Goal: Task Accomplishment & Management: Manage account settings

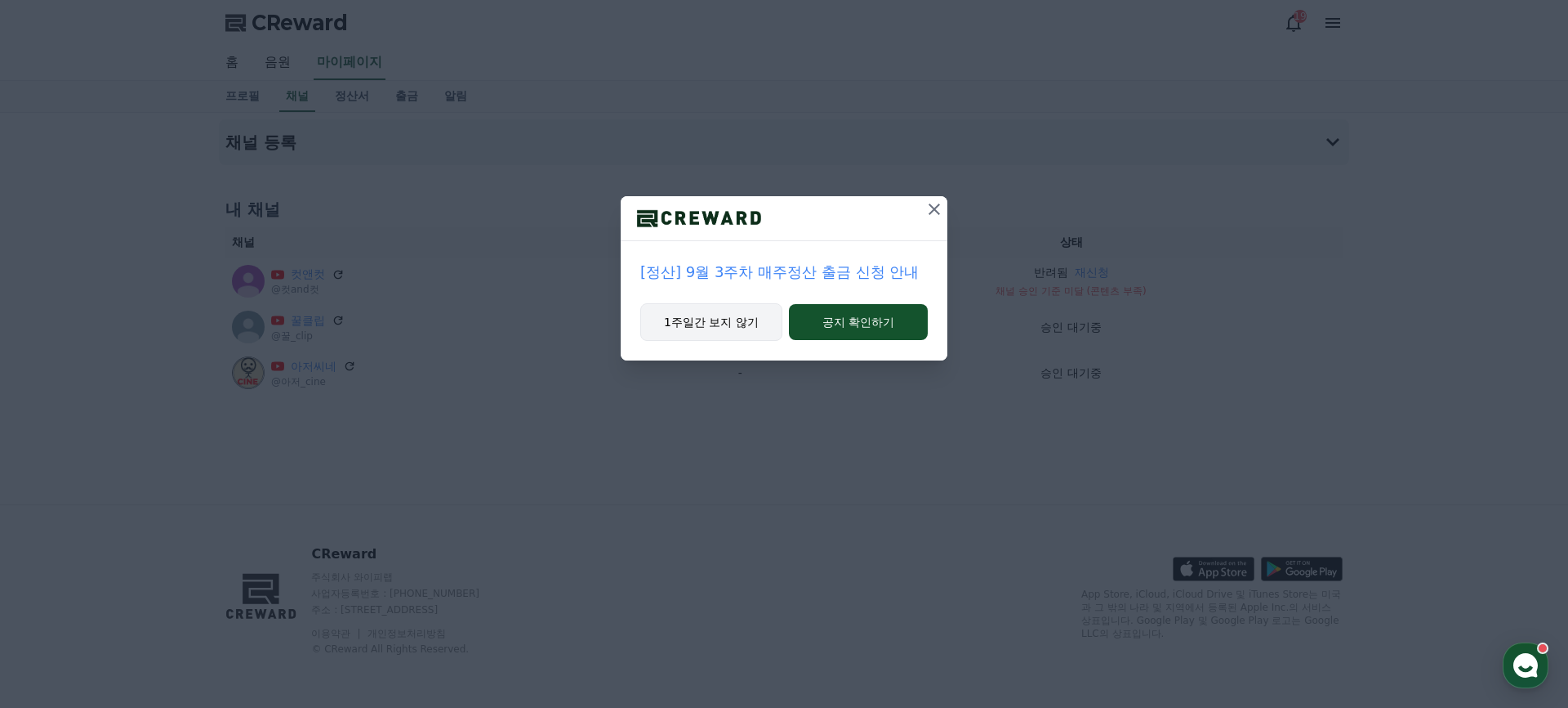
click at [740, 315] on button "1주일간 보지 않기" at bounding box center [711, 322] width 142 height 38
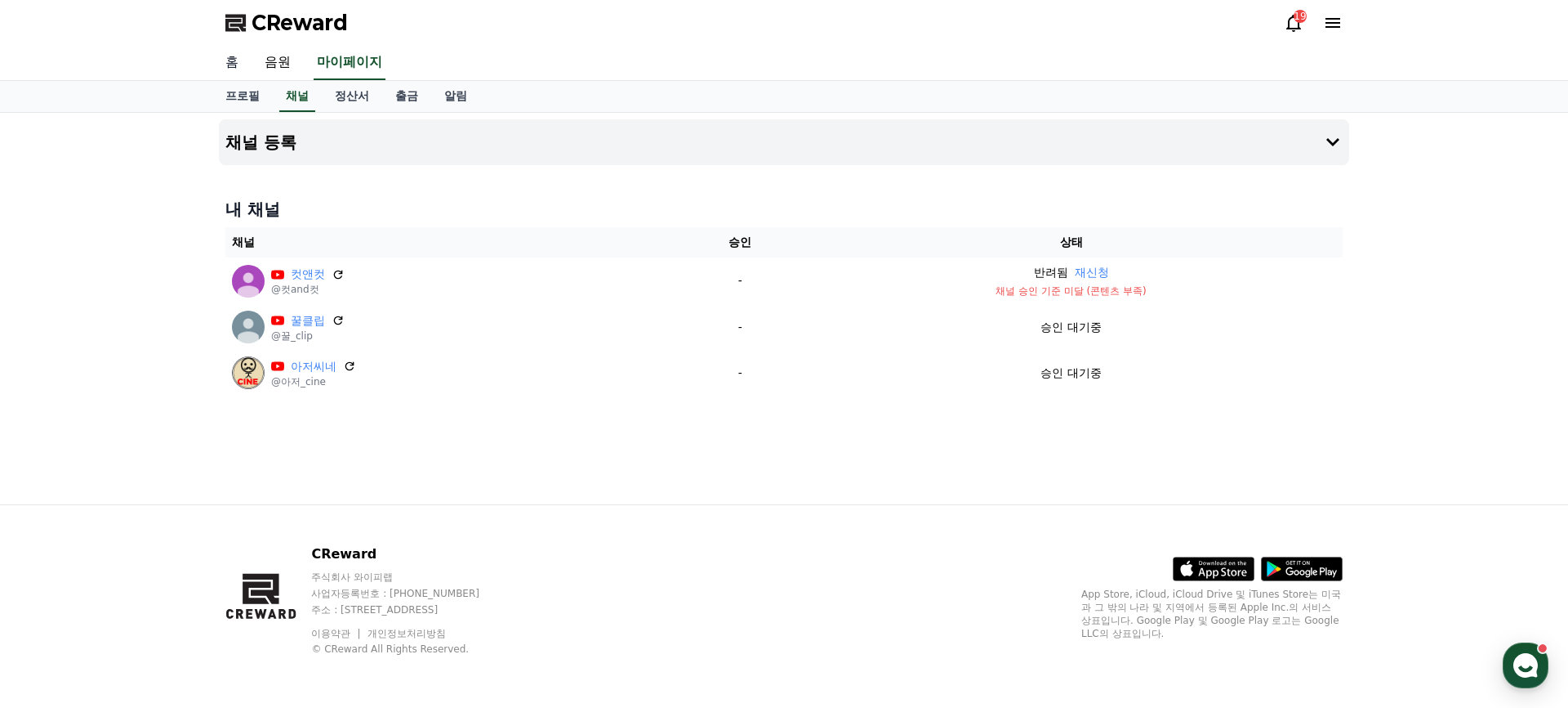
click at [232, 65] on link "홈" at bounding box center [232, 63] width 40 height 34
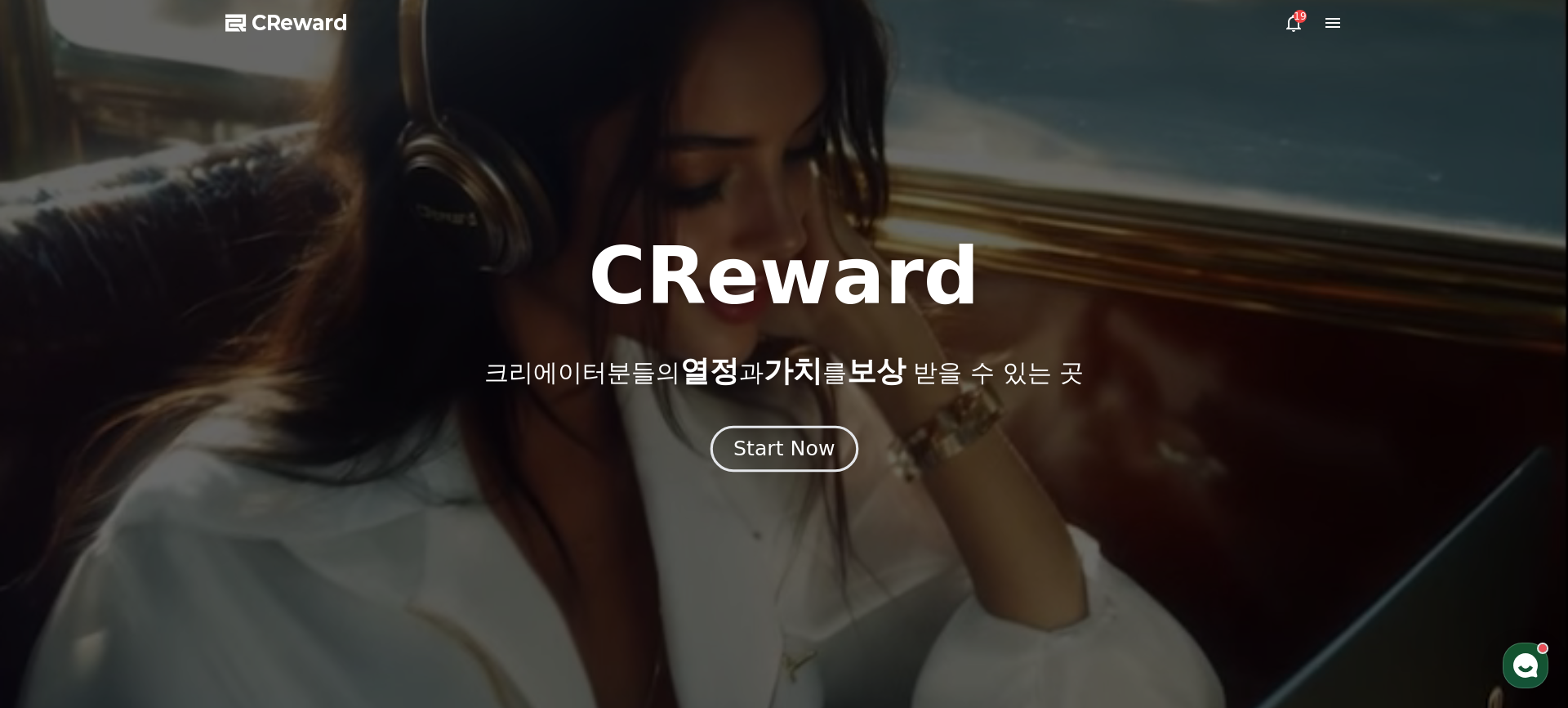
click at [822, 448] on div "Start Now" at bounding box center [784, 449] width 102 height 28
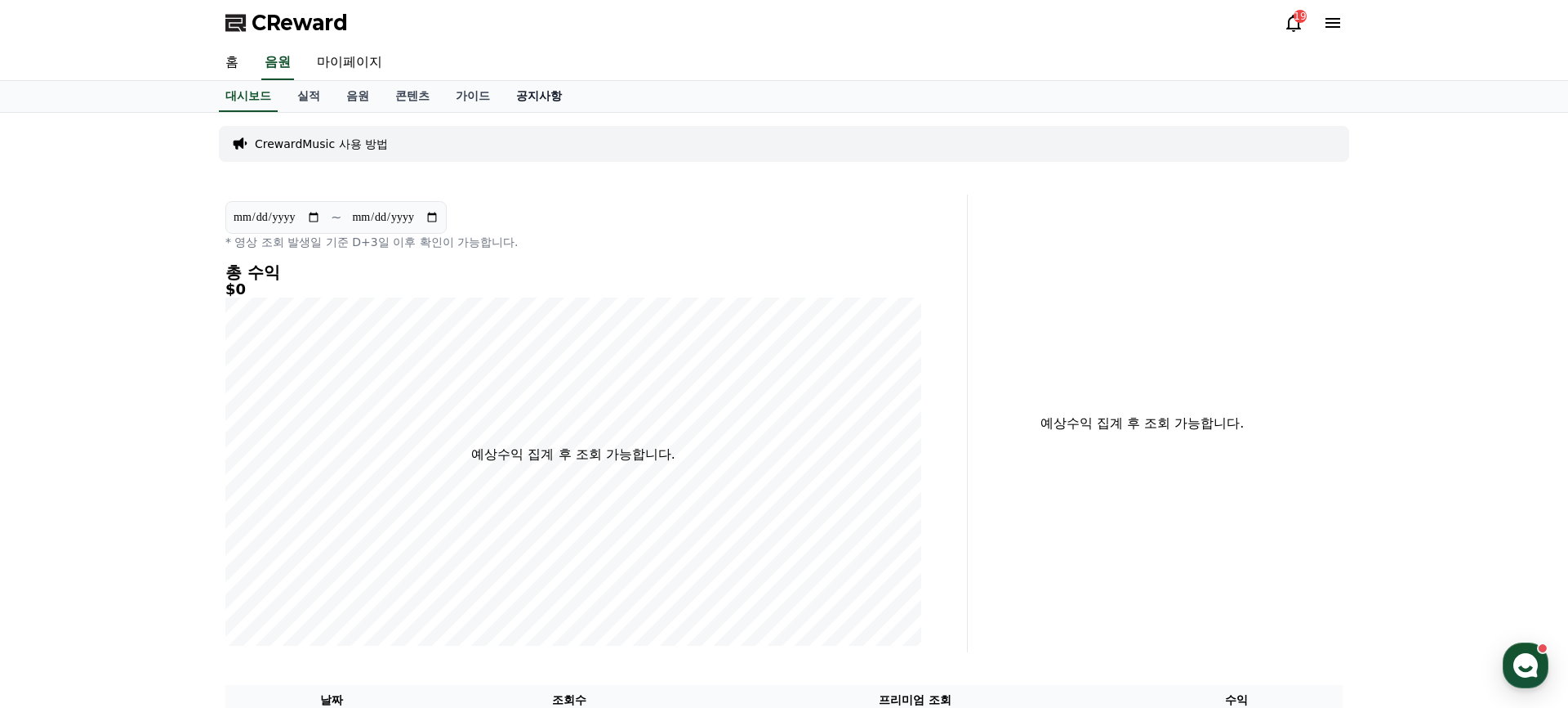
click at [522, 95] on link "공지사항" at bounding box center [539, 96] width 72 height 31
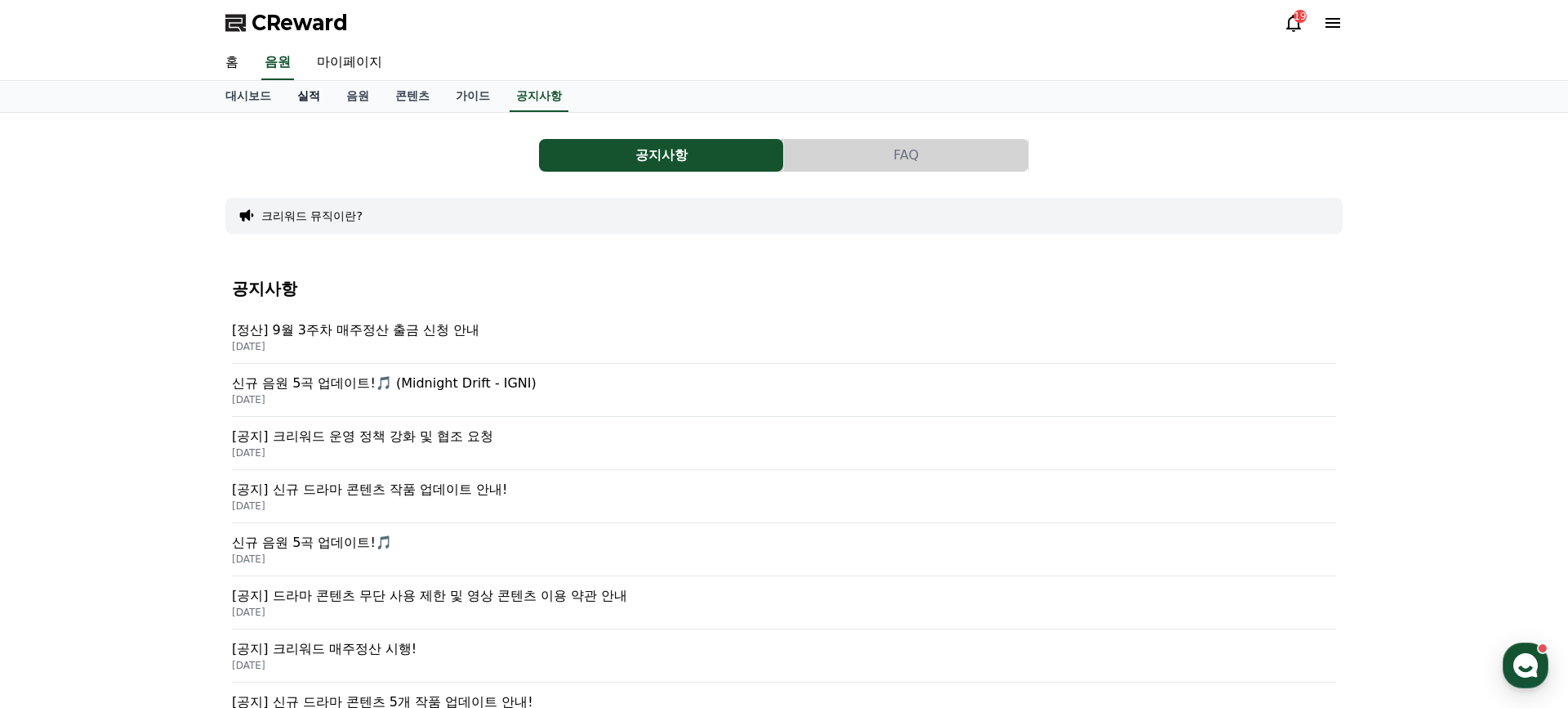
click at [305, 95] on link "실적" at bounding box center [309, 96] width 49 height 31
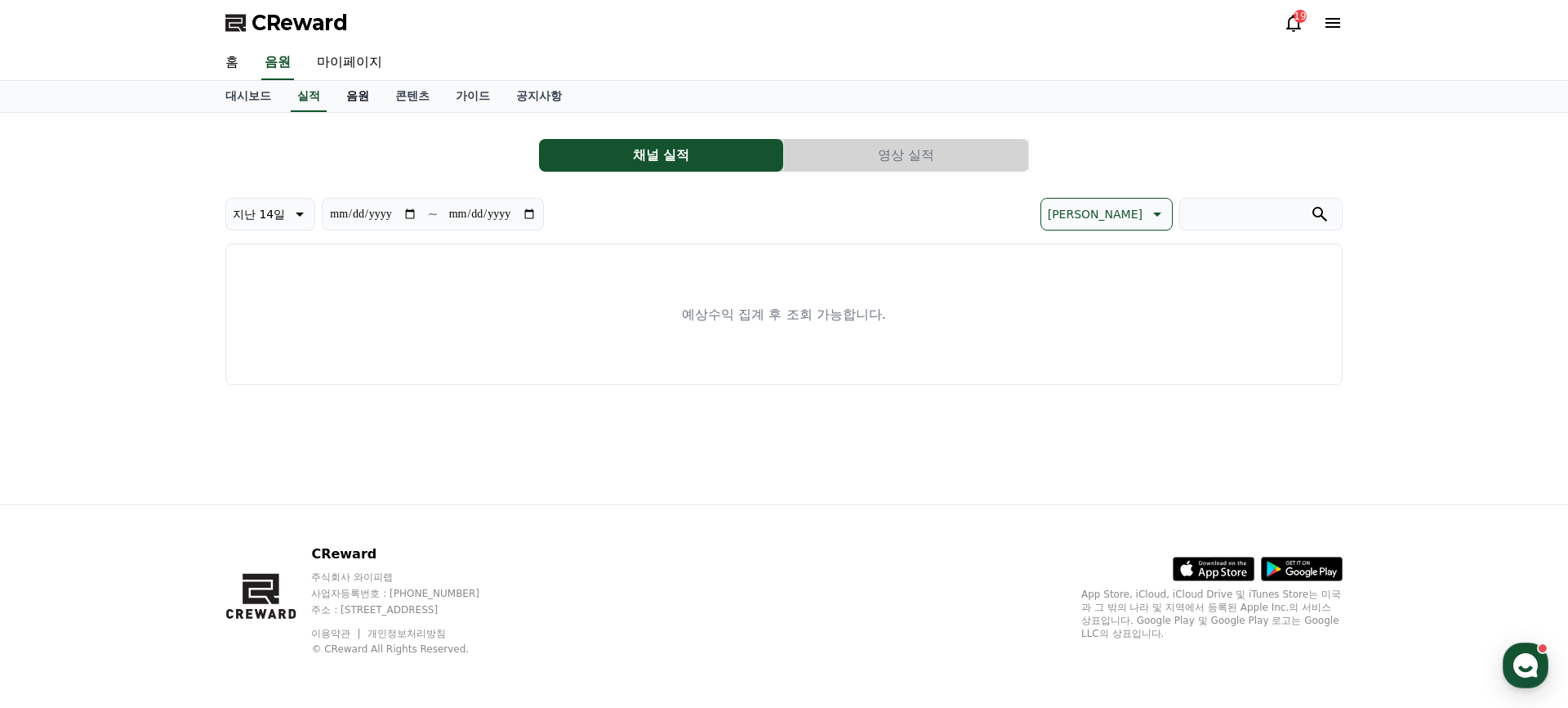
click at [346, 102] on link "음원" at bounding box center [358, 96] width 49 height 31
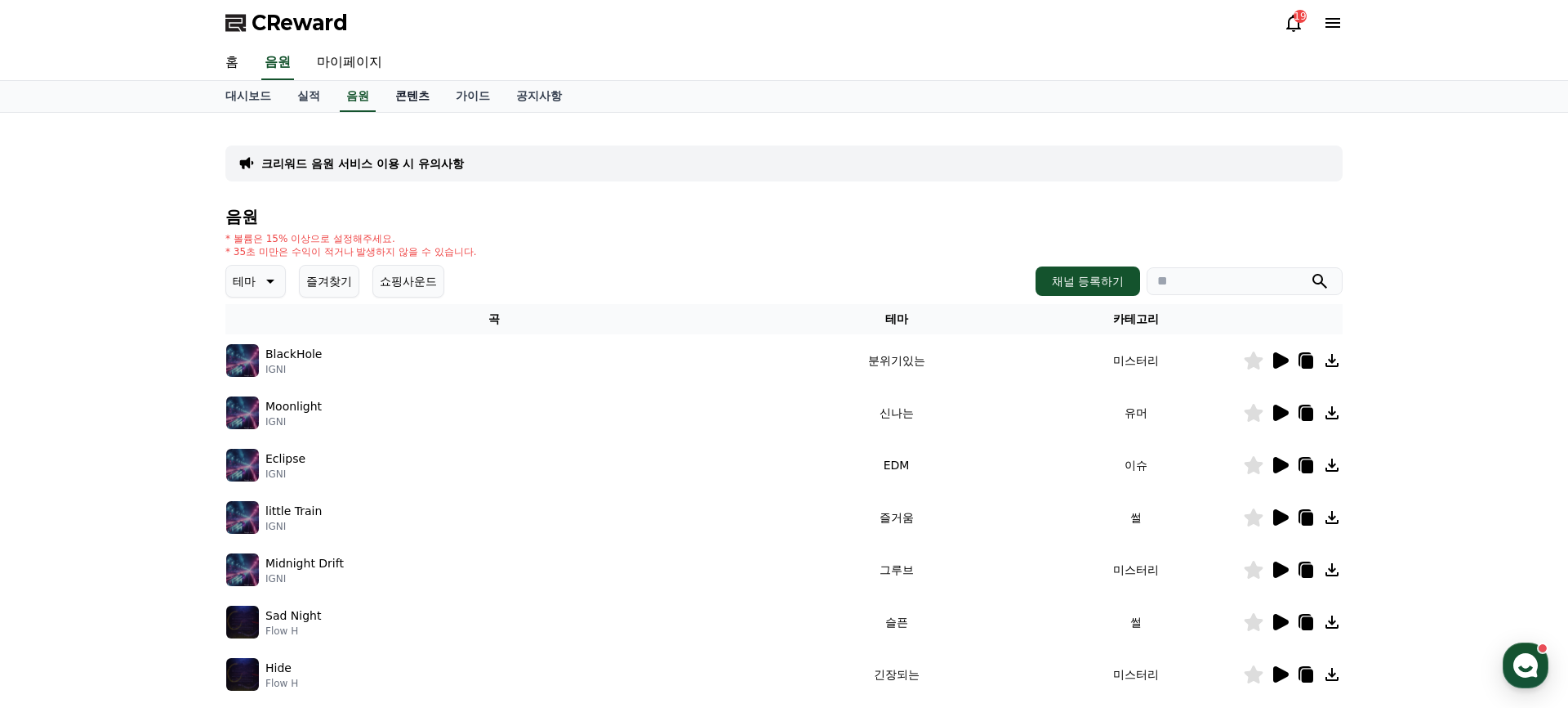
click at [398, 99] on link "콘텐츠" at bounding box center [412, 96] width 60 height 31
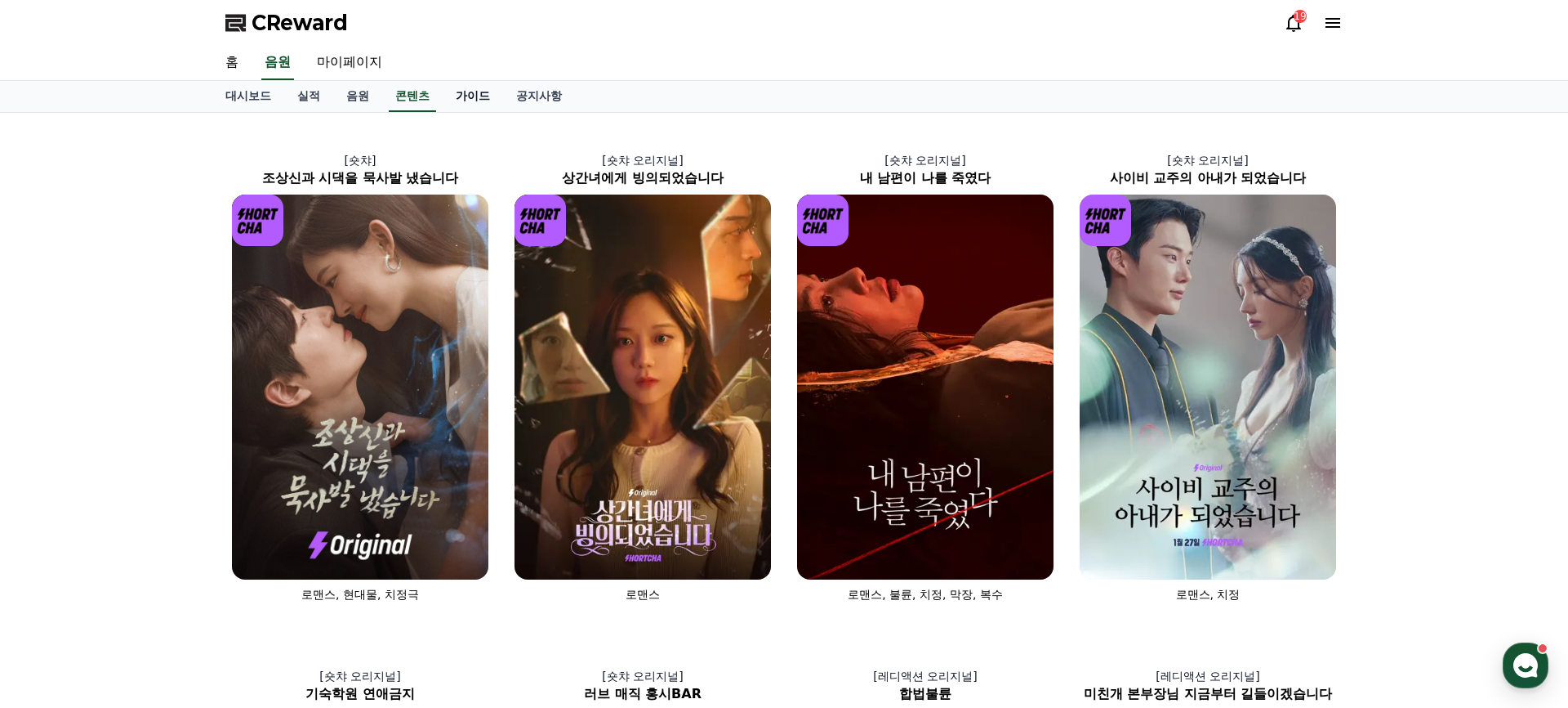
click at [444, 99] on link "가이드" at bounding box center [472, 96] width 60 height 31
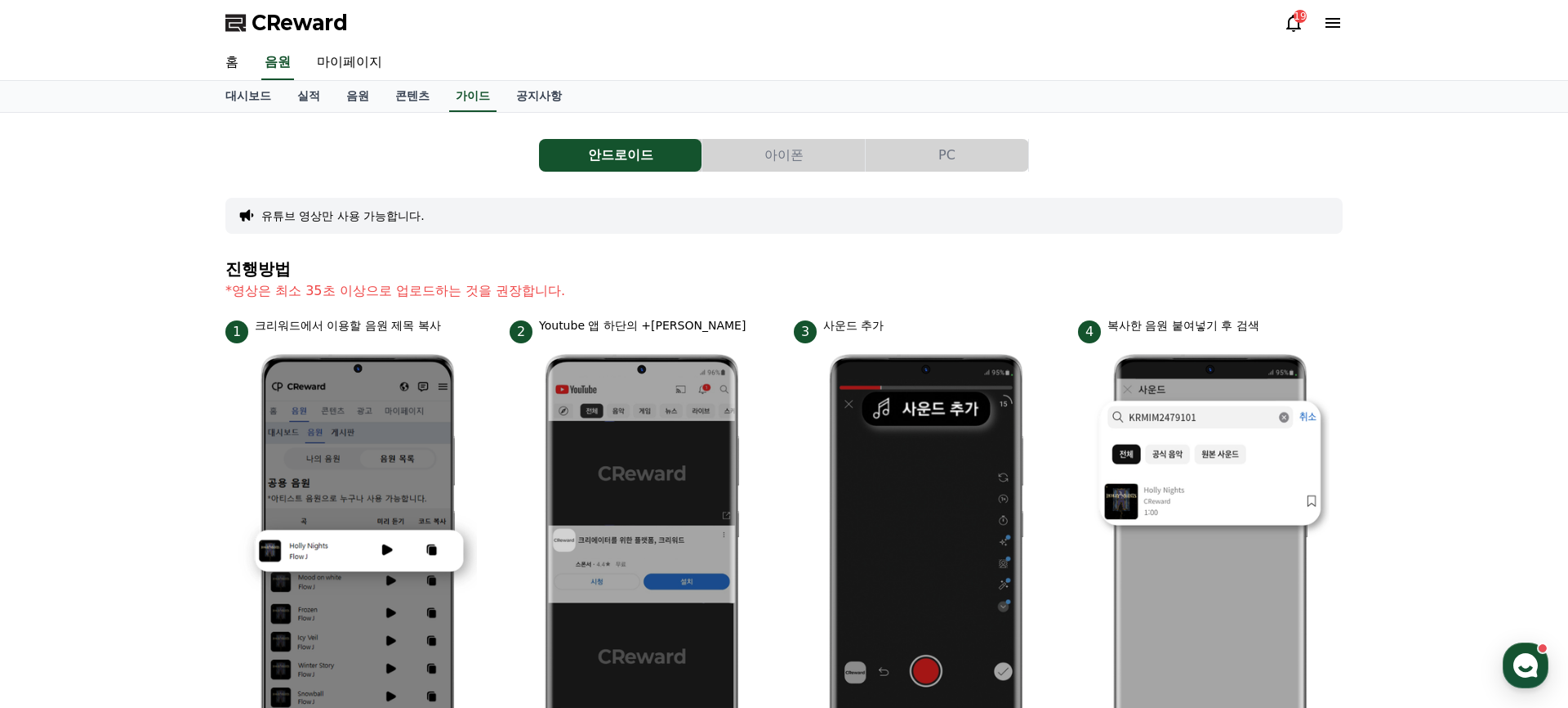
click at [1287, 22] on icon at bounding box center [1293, 23] width 20 height 20
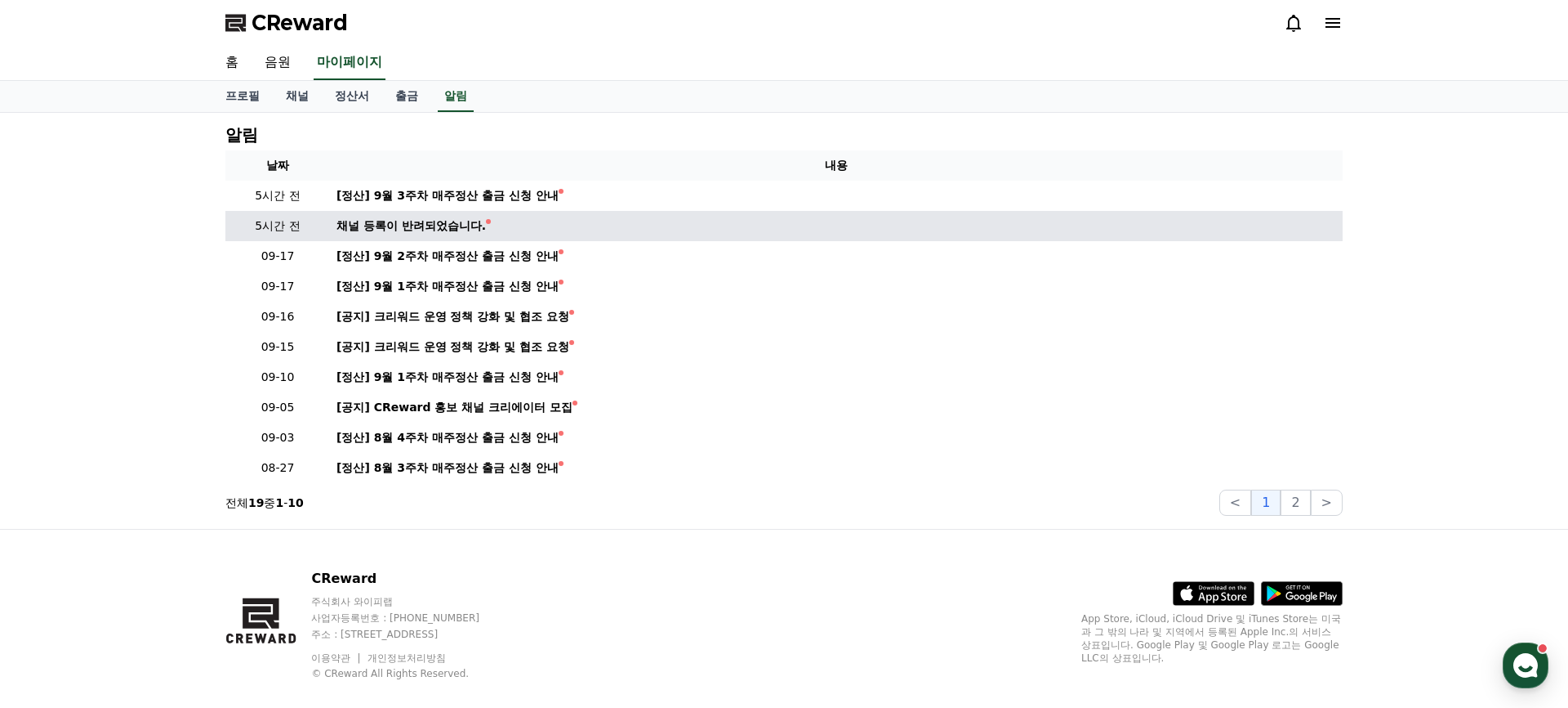
click at [409, 231] on div "채널 등록이 반려되었습니다." at bounding box center [411, 226] width 150 height 17
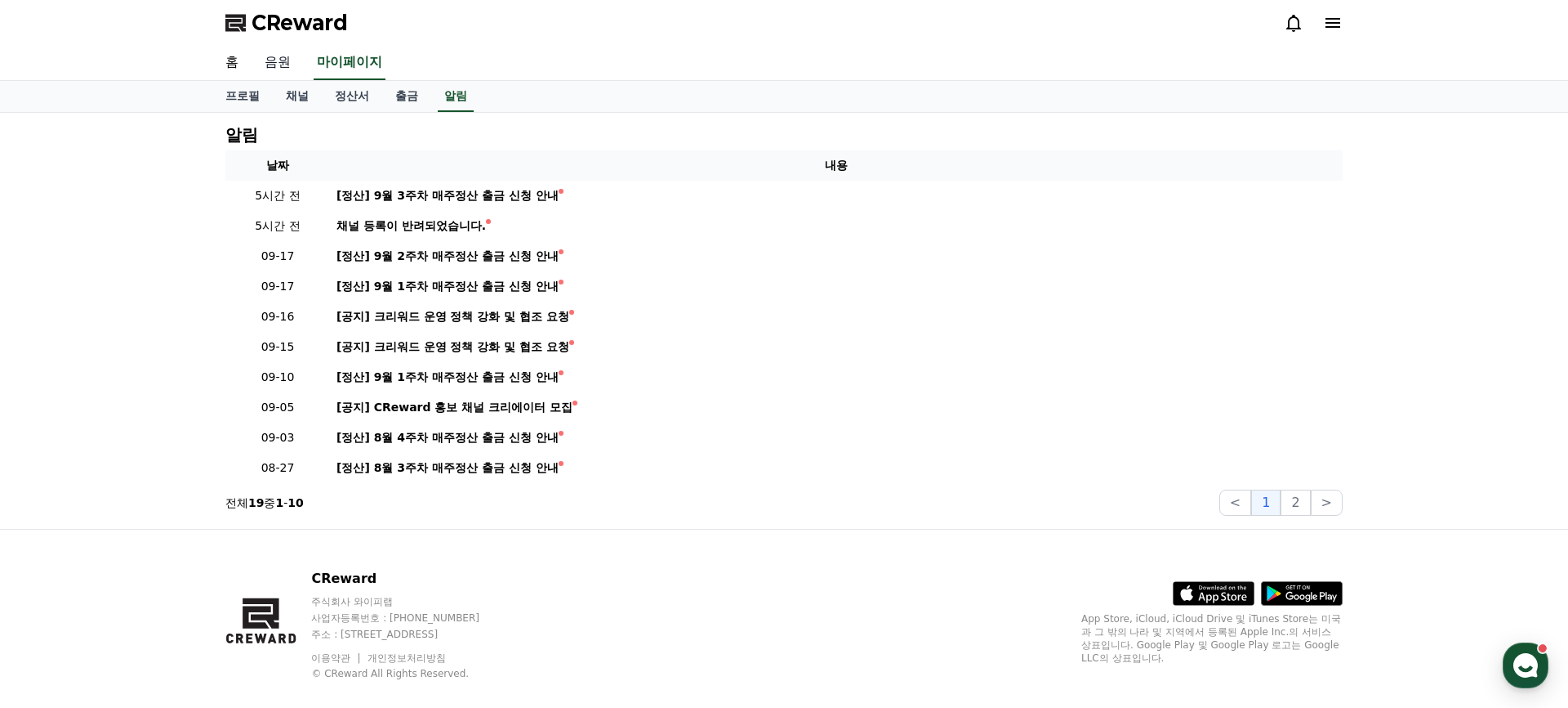
click at [281, 66] on link "음원" at bounding box center [278, 63] width 53 height 34
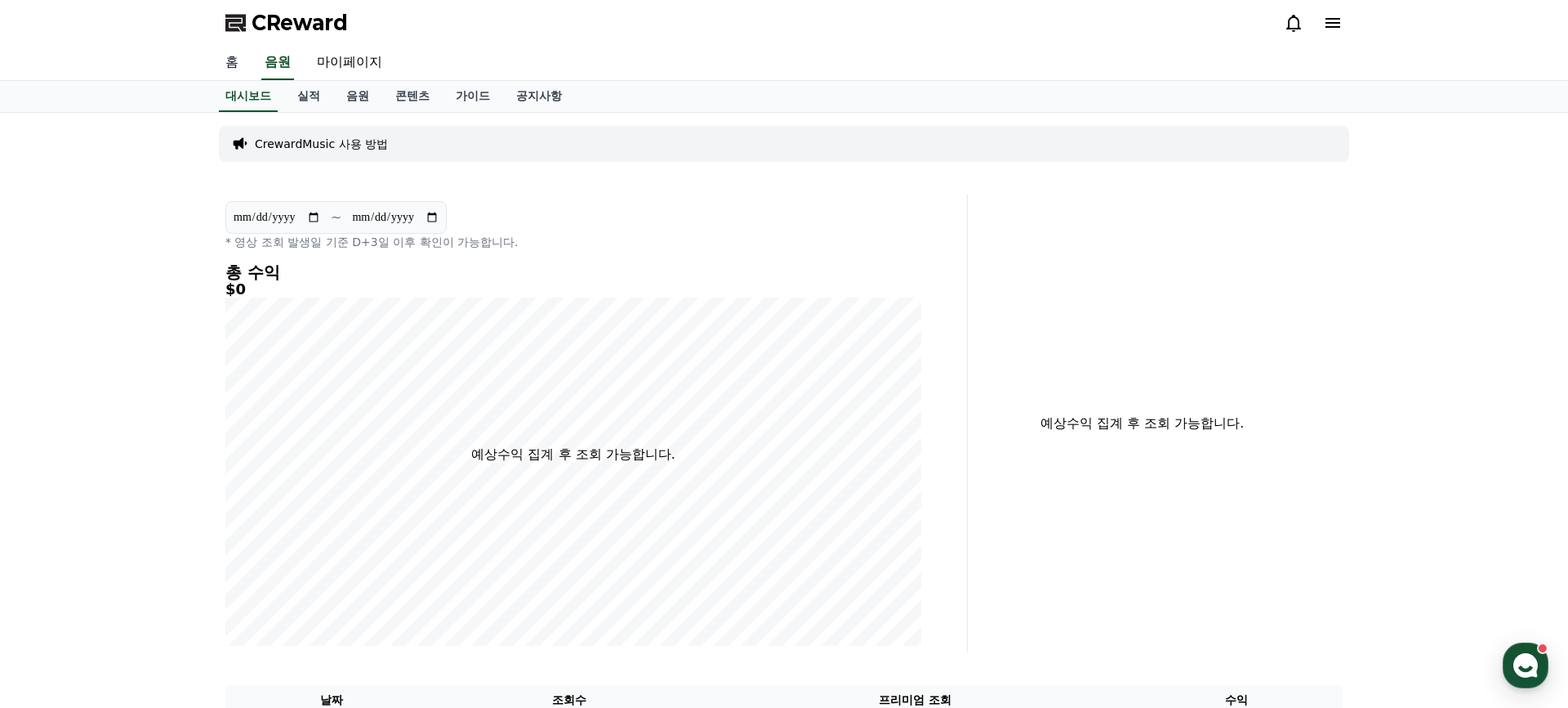
click at [232, 59] on link "홈" at bounding box center [232, 63] width 40 height 34
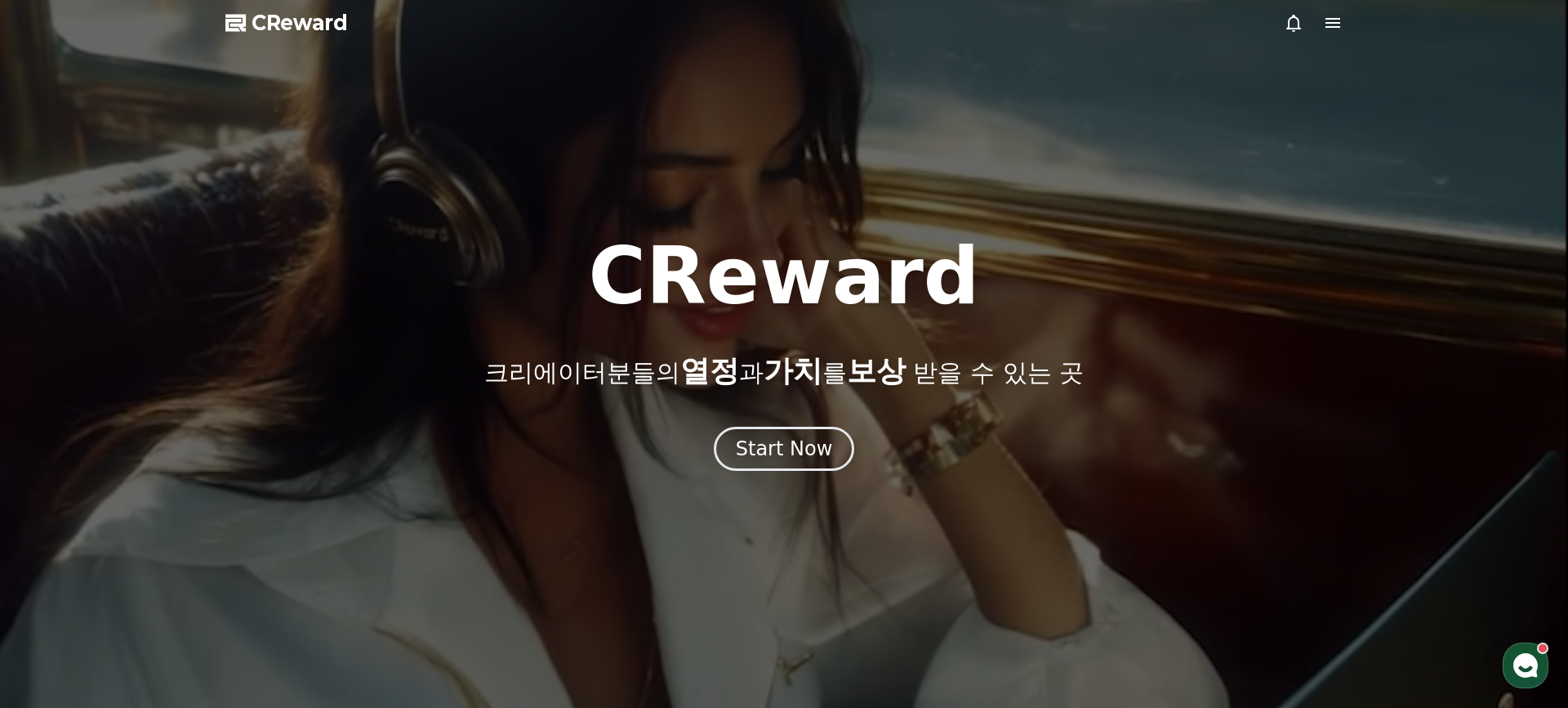
click at [319, 22] on span "CReward" at bounding box center [299, 23] width 96 height 26
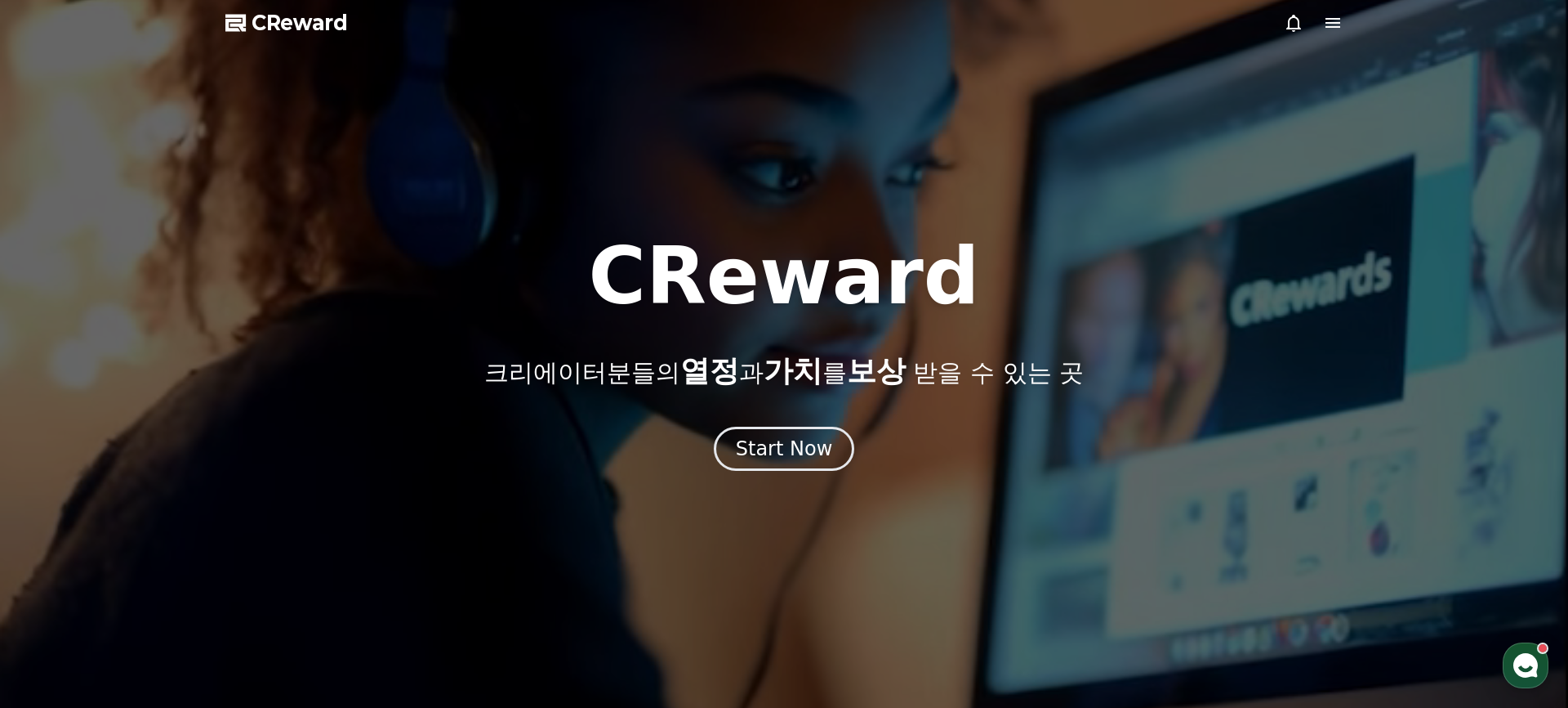
click at [1334, 26] on icon at bounding box center [1334, 23] width 15 height 9
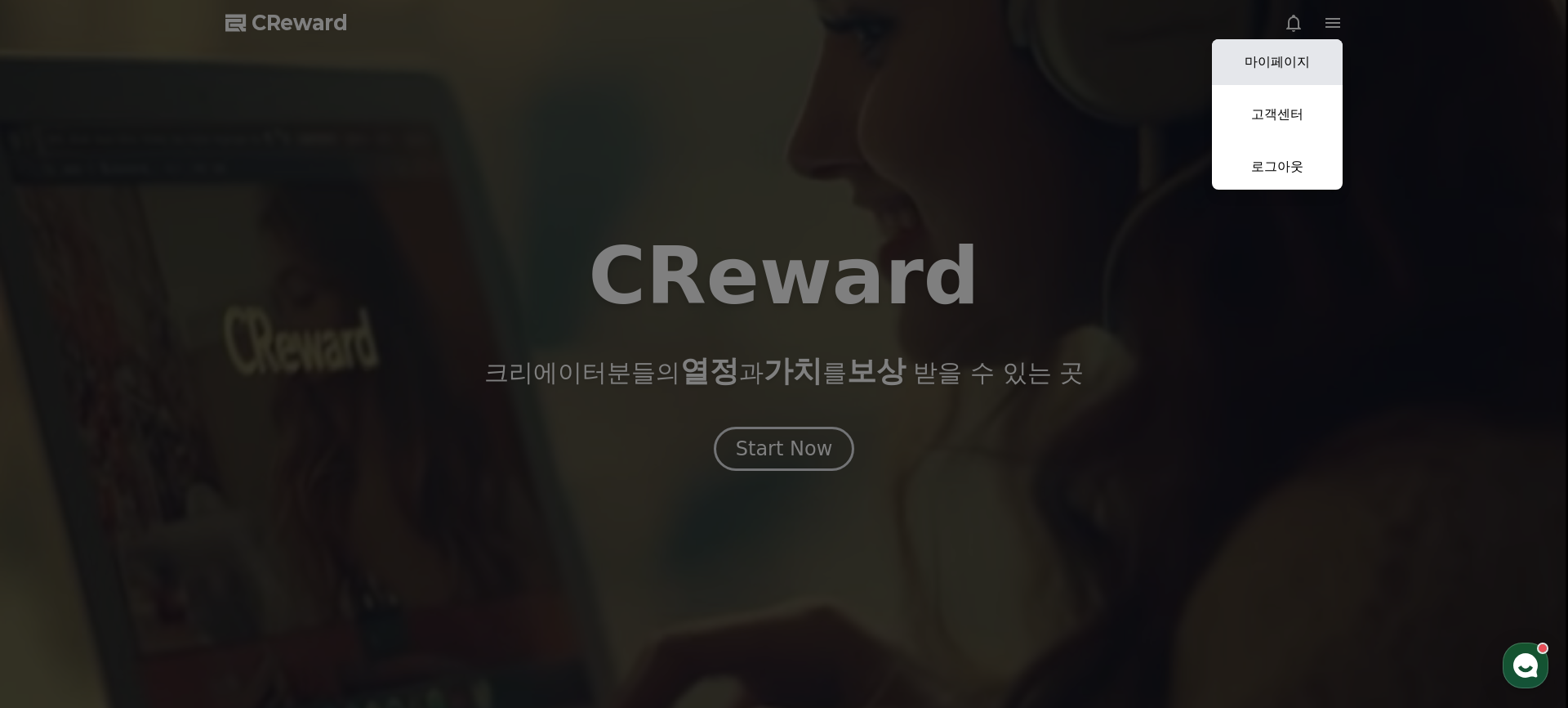
click at [1245, 70] on link "마이페이지" at bounding box center [1277, 62] width 131 height 46
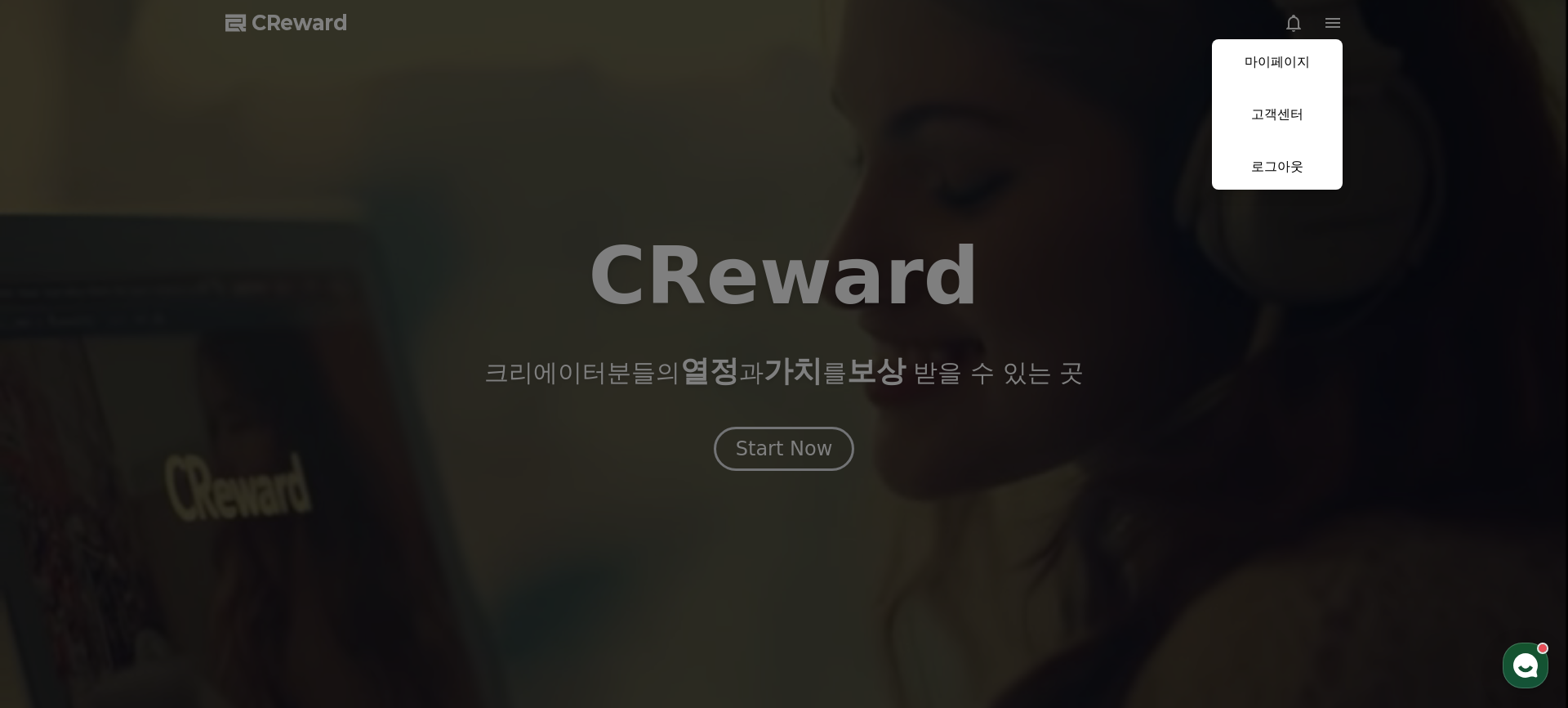
select select "**********"
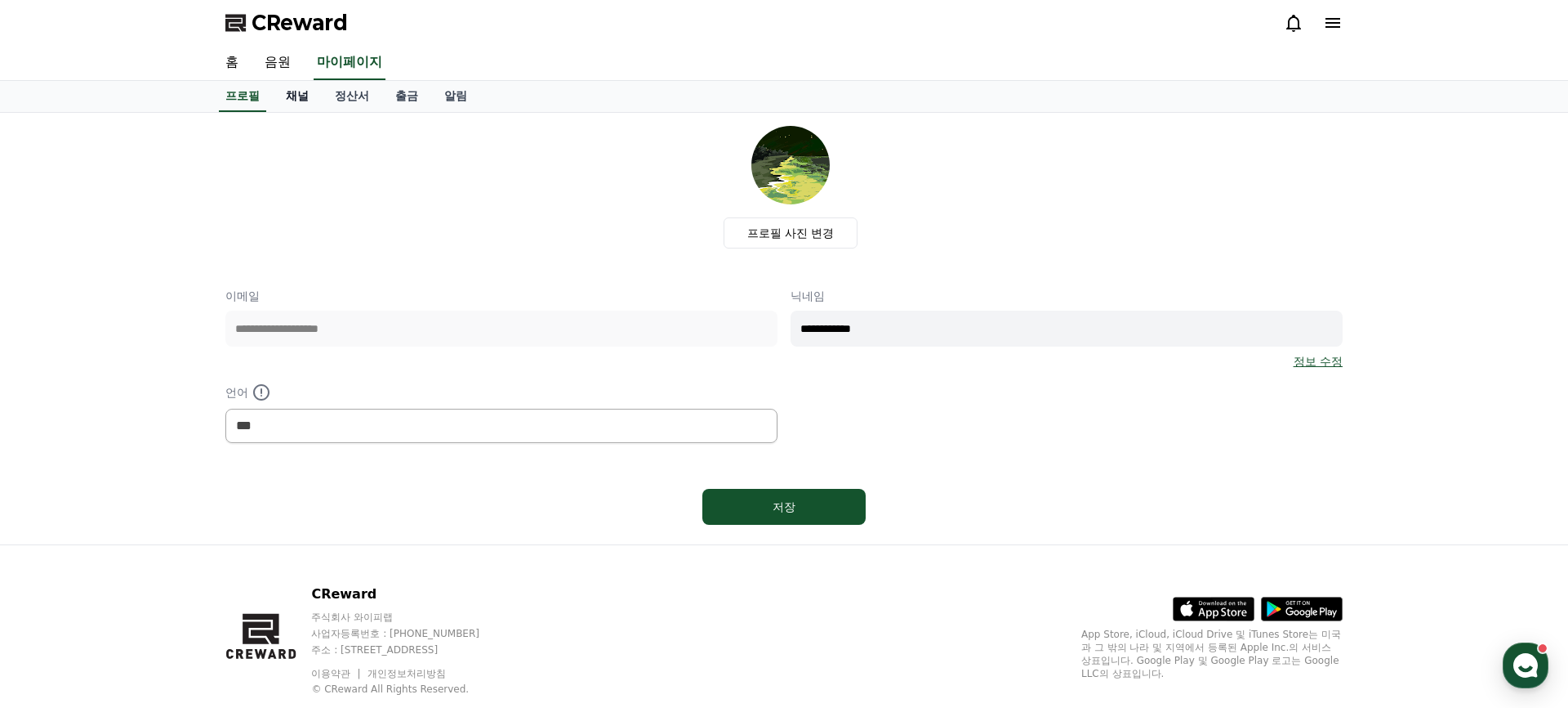
click at [280, 98] on link "채널" at bounding box center [297, 96] width 49 height 31
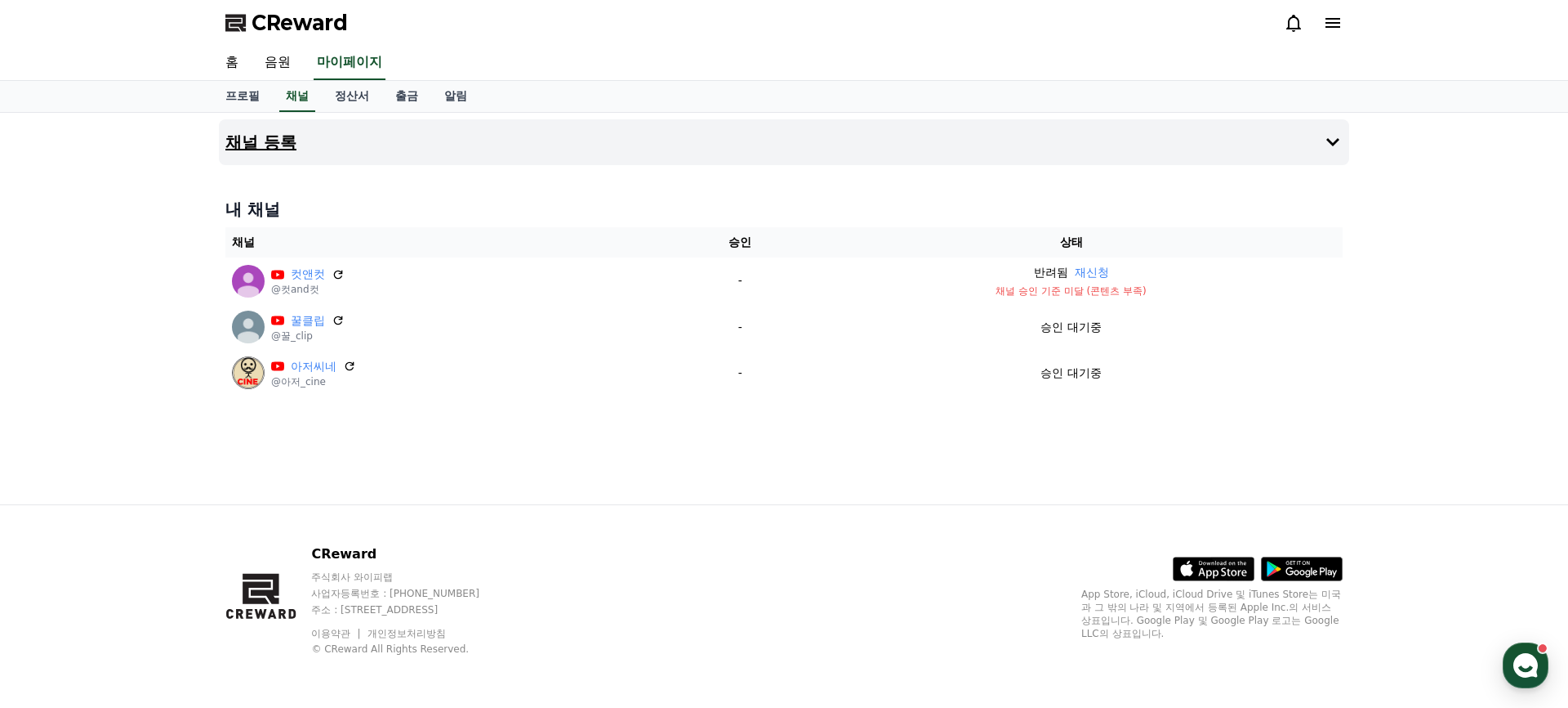
click at [428, 146] on button "채널 등록" at bounding box center [784, 142] width 1130 height 46
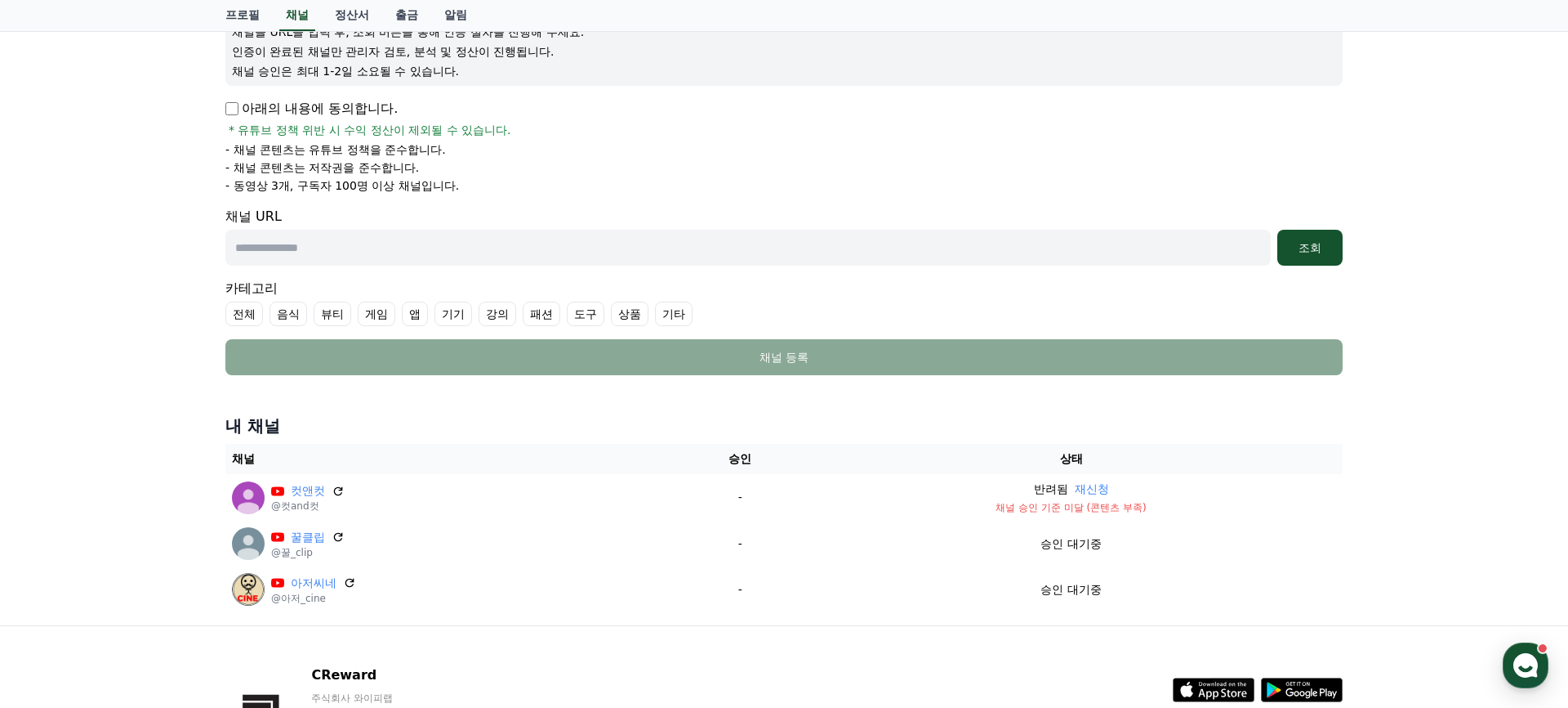
scroll to position [219, 0]
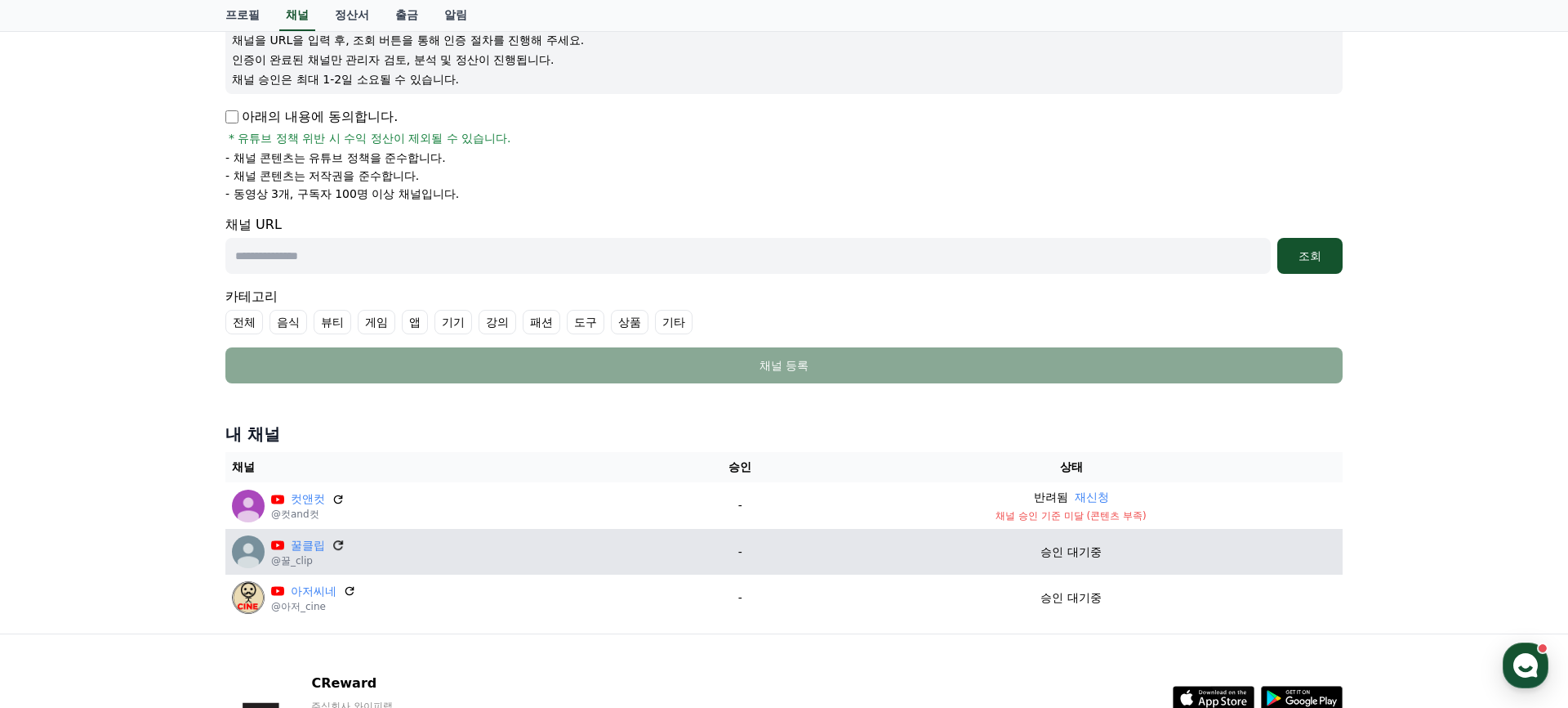
click at [330, 544] on icon at bounding box center [338, 545] width 15 height 15
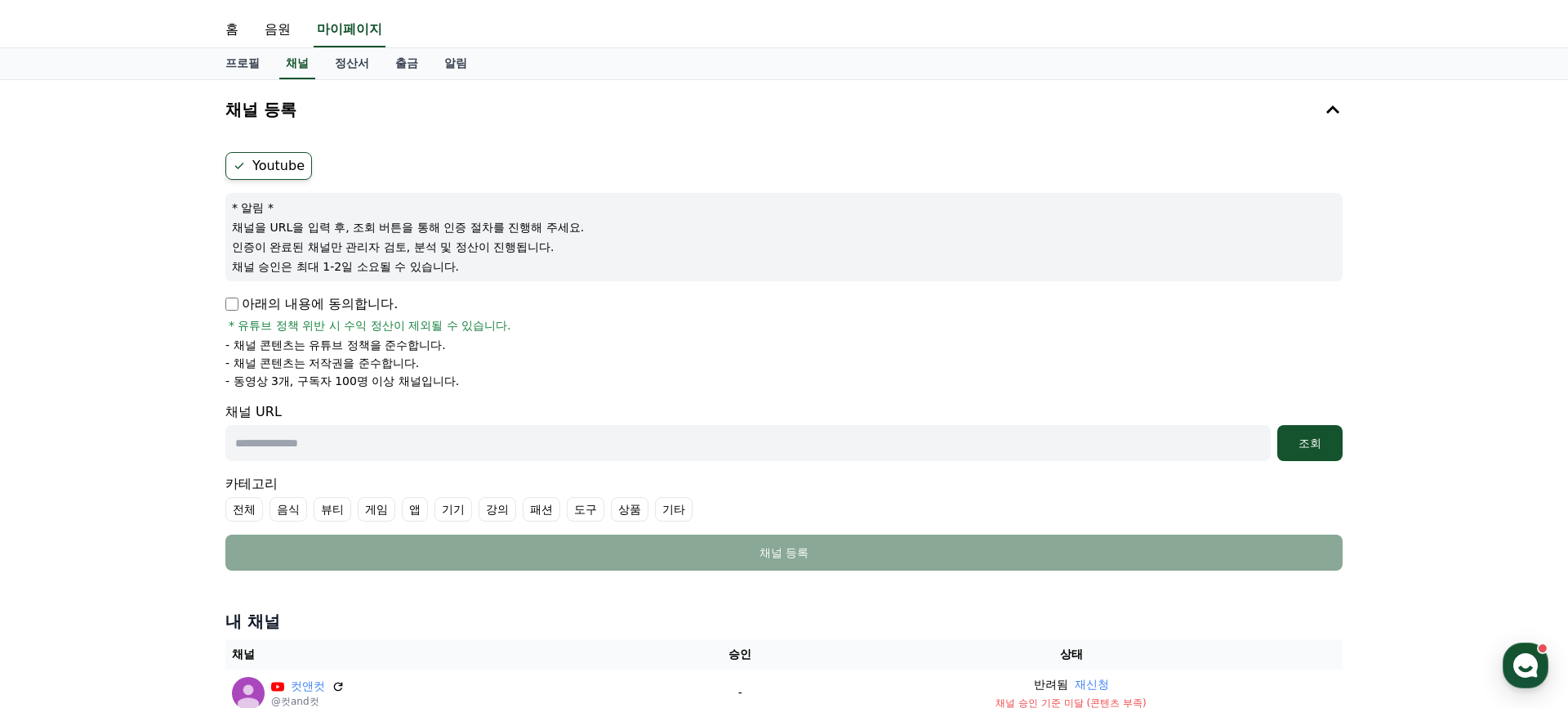
scroll to position [55, 0]
